Goal: Task Accomplishment & Management: Complete application form

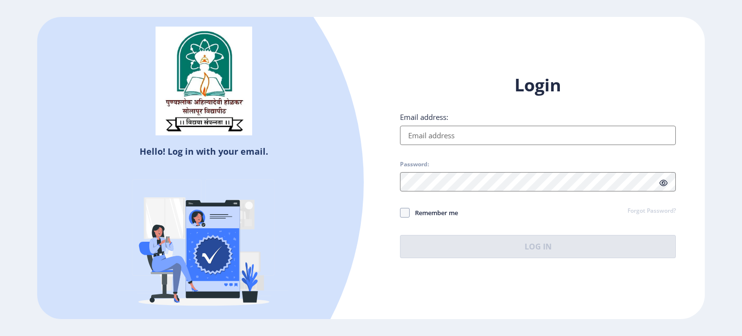
click at [474, 129] on input "Email address:" at bounding box center [538, 135] width 276 height 19
type input "[EMAIL_ADDRESS][DOMAIN_NAME]"
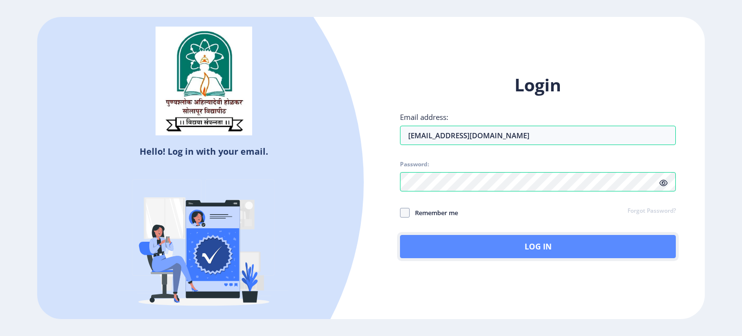
click at [541, 245] on button "Log In" at bounding box center [538, 246] width 276 height 23
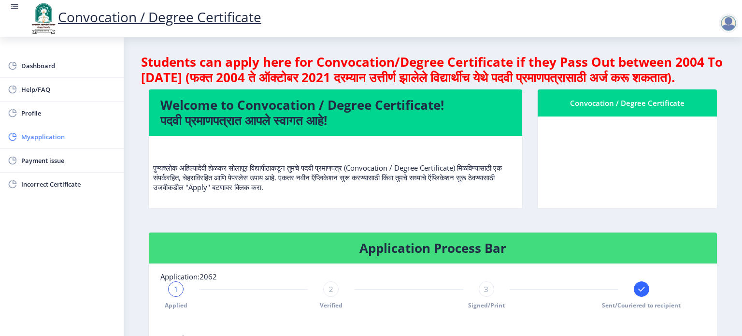
click at [47, 136] on span "Myapplication" at bounding box center [68, 137] width 95 height 12
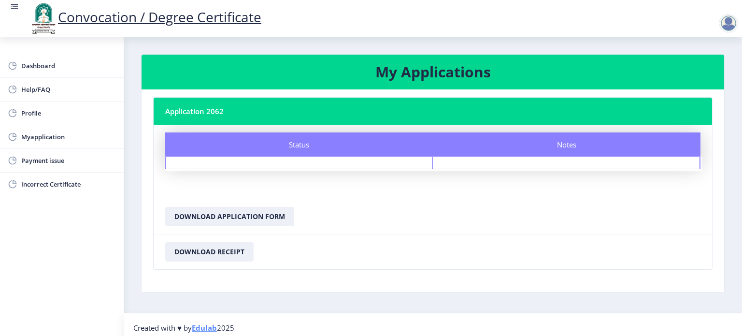
click at [377, 148] on div "Status" at bounding box center [299, 144] width 268 height 24
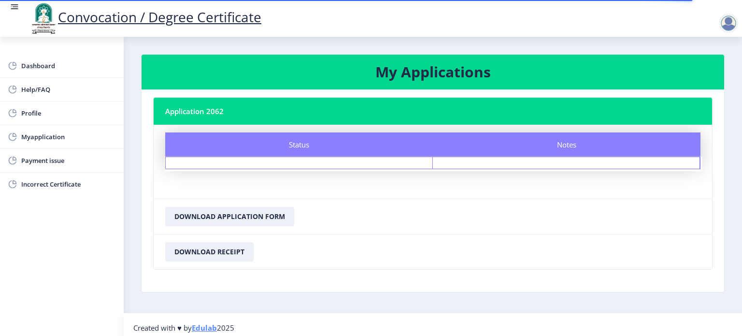
scroll to position [5, 0]
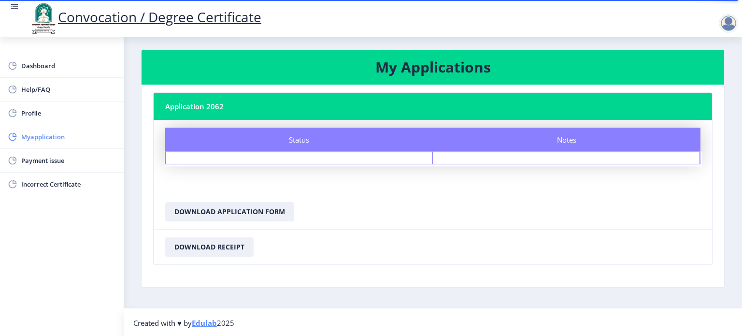
click at [45, 145] on link "Myapplication" at bounding box center [62, 136] width 124 height 23
click at [47, 139] on span "Myapplication" at bounding box center [68, 137] width 95 height 12
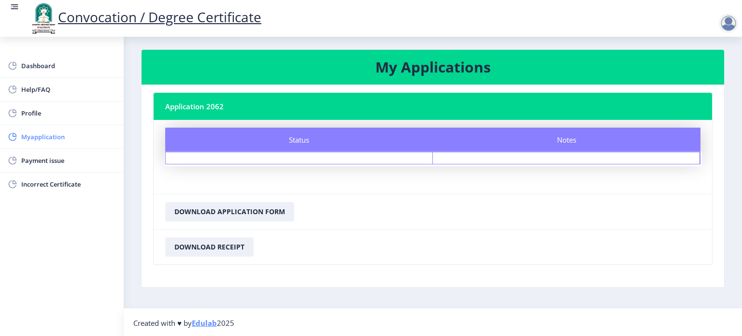
click at [47, 139] on span "Myapplication" at bounding box center [68, 137] width 95 height 12
click at [25, 112] on span "Profile" at bounding box center [68, 113] width 95 height 12
select select
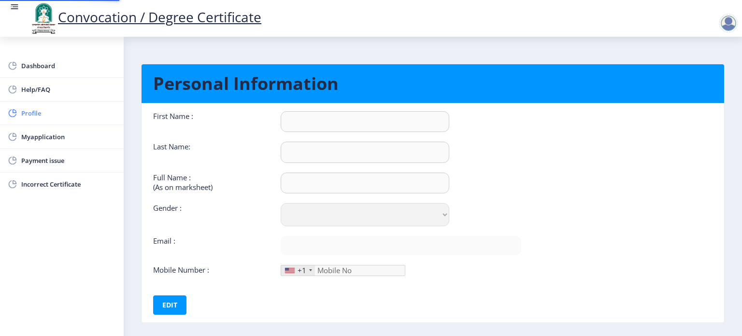
type input "Dinesh"
type input "[PERSON_NAME]"
select select "[DEMOGRAPHIC_DATA]"
type input "[EMAIL_ADDRESS][DOMAIN_NAME]"
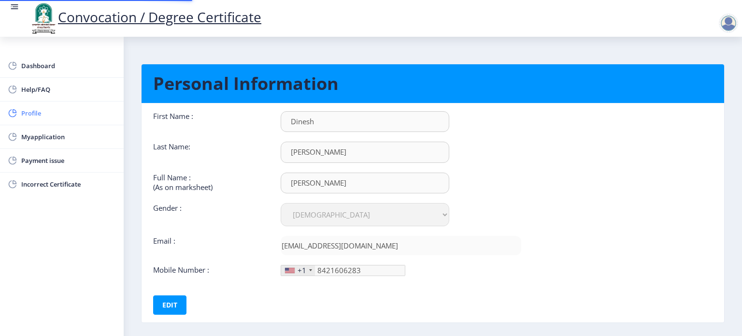
type input "[PHONE_NUMBER]"
click at [44, 139] on span "Myapplication" at bounding box center [68, 137] width 95 height 12
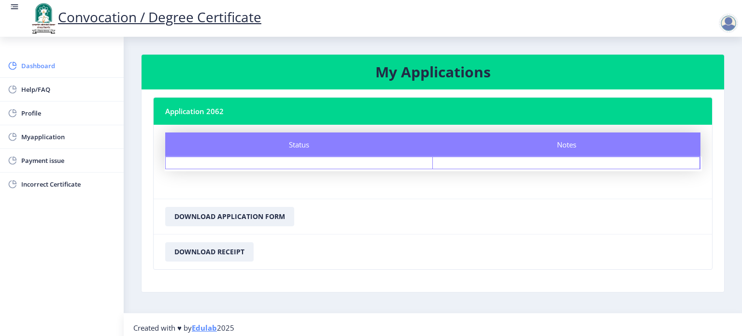
click at [45, 73] on link "Dashboard" at bounding box center [62, 65] width 124 height 23
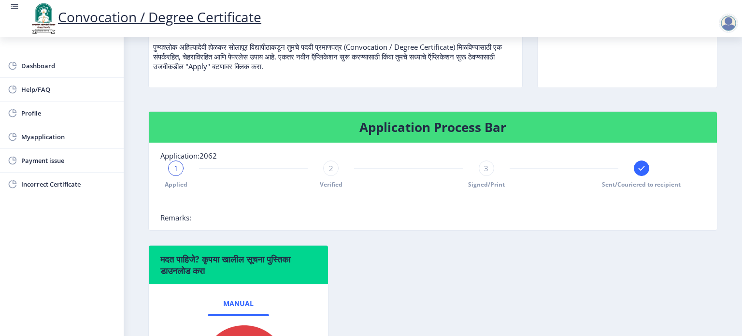
scroll to position [122, 0]
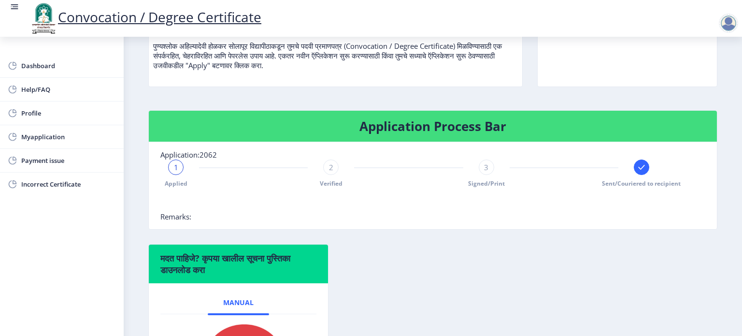
click at [639, 170] on icon at bounding box center [641, 167] width 6 height 5
click at [491, 187] on div "3 Signed/Print" at bounding box center [486, 173] width 15 height 28
click at [486, 175] on div "3" at bounding box center [486, 166] width 15 height 15
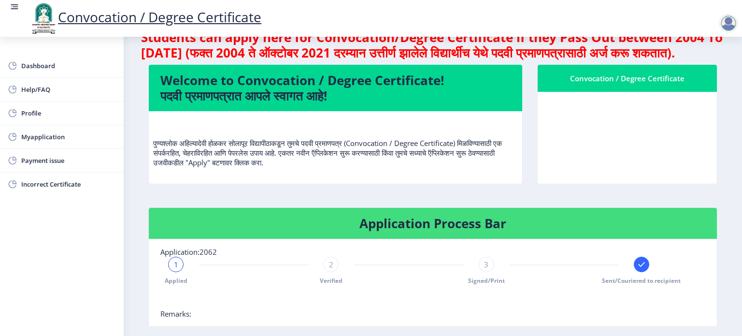
scroll to position [0, 0]
